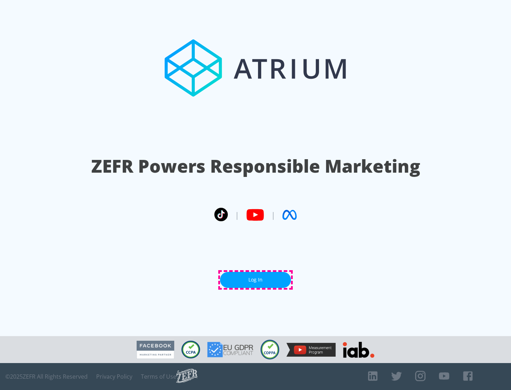
click at [256, 280] on link "Log In" at bounding box center [255, 280] width 71 height 16
